Goal: Task Accomplishment & Management: Use online tool/utility

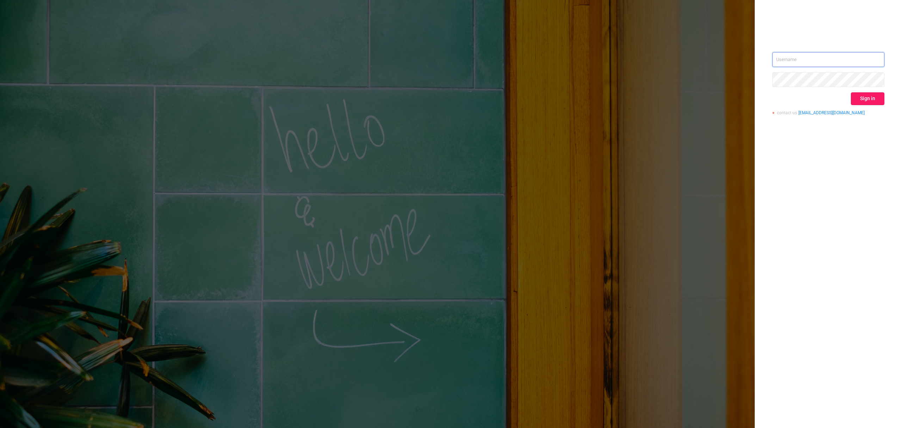
type input "[EMAIL_ADDRESS][DOMAIN_NAME]"
click at [869, 97] on button "Sign in" at bounding box center [867, 98] width 33 height 13
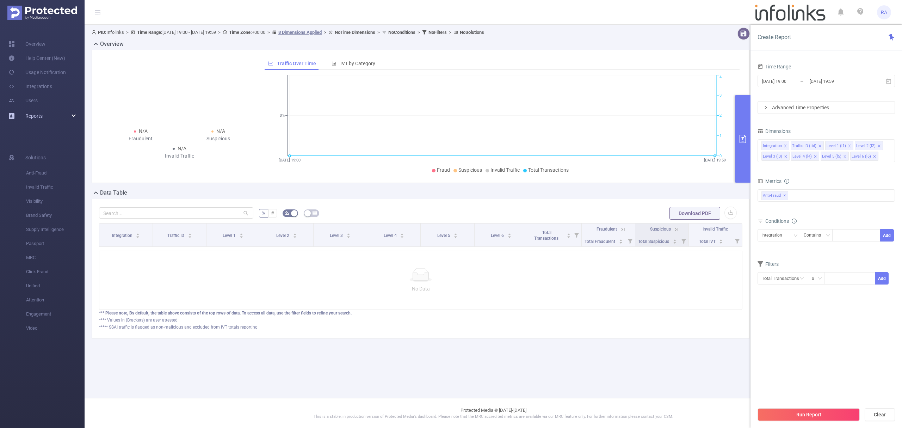
click at [38, 116] on span "Reports" at bounding box center [33, 116] width 17 height 6
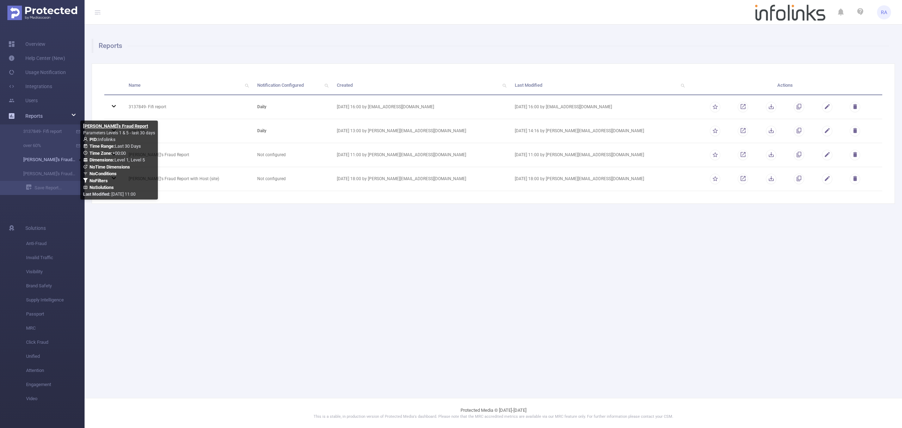
click at [47, 160] on link "[PERSON_NAME]'s Fraud Report" at bounding box center [45, 160] width 62 height 14
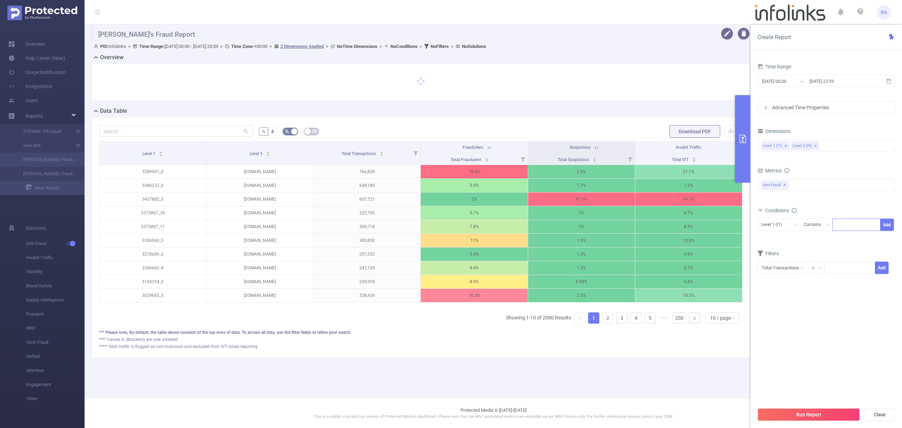
click at [855, 229] on div at bounding box center [856, 225] width 41 height 12
paste input "3438484"
type input "3438484"
click at [888, 227] on button "Add" at bounding box center [887, 224] width 14 height 12
click at [791, 409] on button "Run Report" at bounding box center [808, 414] width 102 height 13
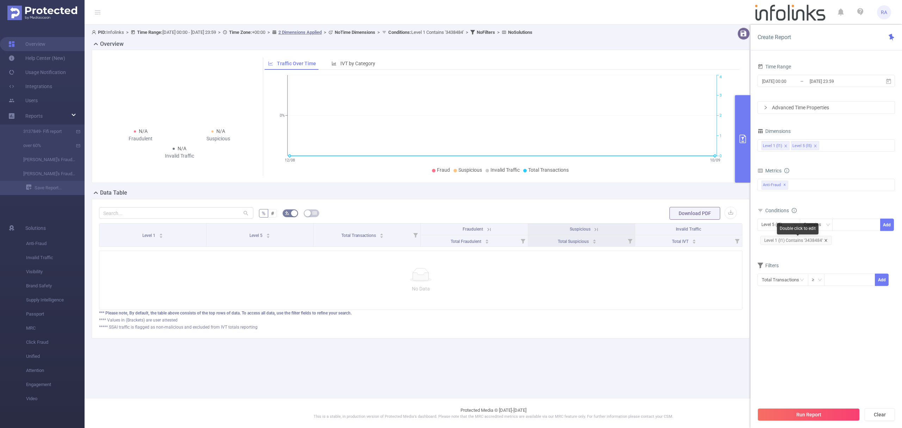
click at [826, 241] on icon "icon: close" at bounding box center [826, 240] width 4 height 4
drag, startPoint x: 778, startPoint y: 227, endPoint x: 776, endPoint y: 230, distance: 3.8
click at [777, 227] on div "Level 5 (l5)" at bounding box center [773, 225] width 25 height 12
click at [774, 240] on li "Level 1 (l1)" at bounding box center [778, 239] width 43 height 11
click at [856, 225] on div at bounding box center [856, 225] width 41 height 12
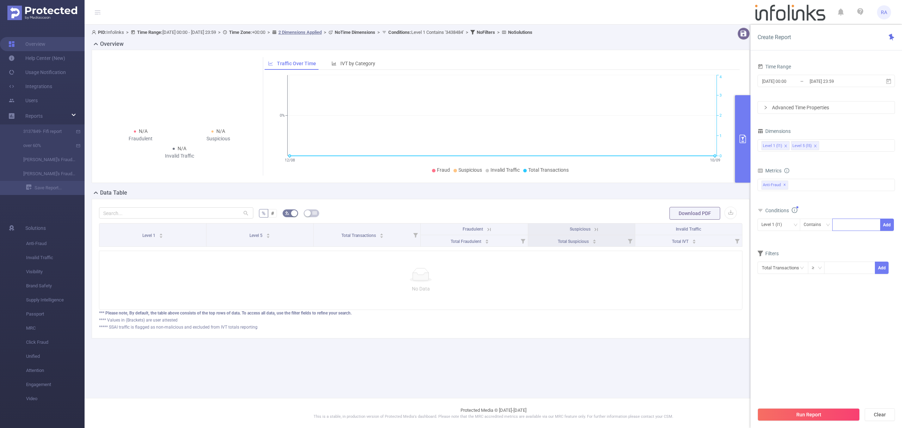
paste input "[DOMAIN_NAME]"
type input "[DOMAIN_NAME]"
click at [887, 225] on button "Add" at bounding box center [887, 224] width 14 height 12
click at [795, 413] on button "Run Report" at bounding box center [808, 414] width 102 height 13
